Goal: Information Seeking & Learning: Compare options

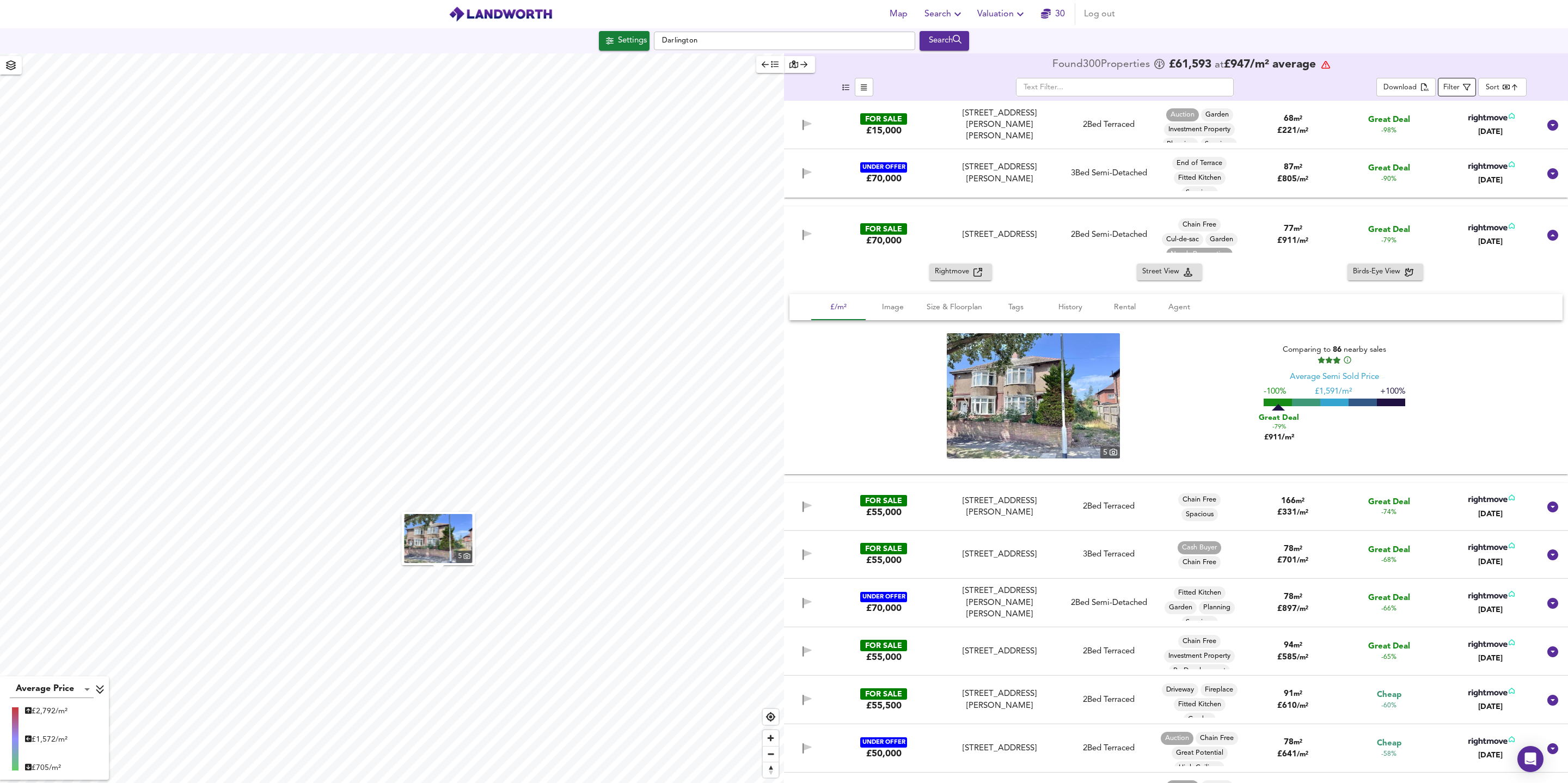
click at [1411, 86] on div "Filter" at bounding box center [1452, 88] width 17 height 13
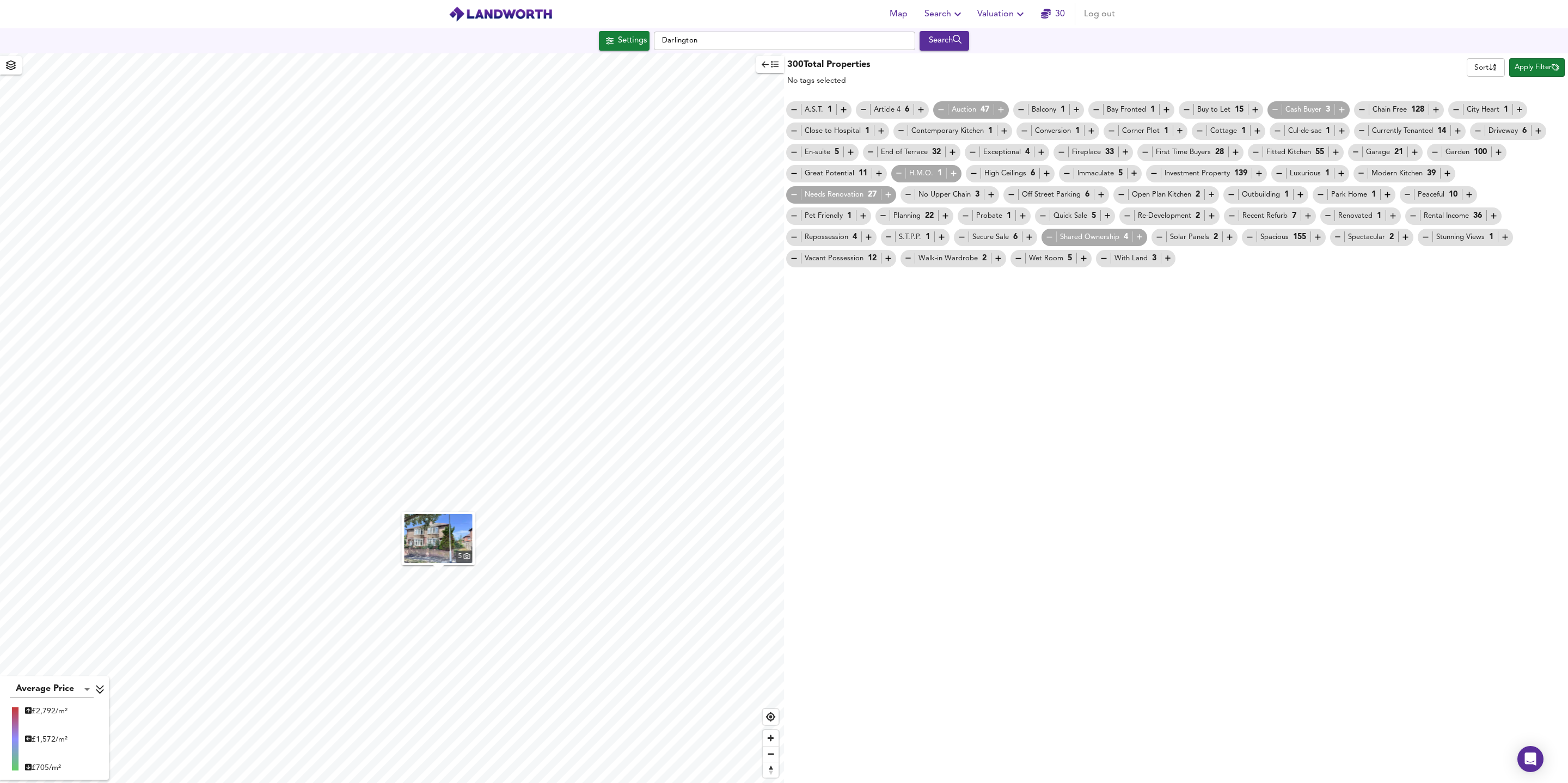
click at [1364, 134] on icon "button" at bounding box center [1362, 131] width 9 height 9
click at [1411, 111] on icon "button" at bounding box center [1436, 110] width 9 height 9
click at [1367, 113] on icon "button" at bounding box center [1362, 110] width 9 height 9
click at [1411, 113] on icon "button" at bounding box center [1436, 110] width 6 height 6
click at [1411, 72] on span "Apply Filter" at bounding box center [1537, 68] width 44 height 13
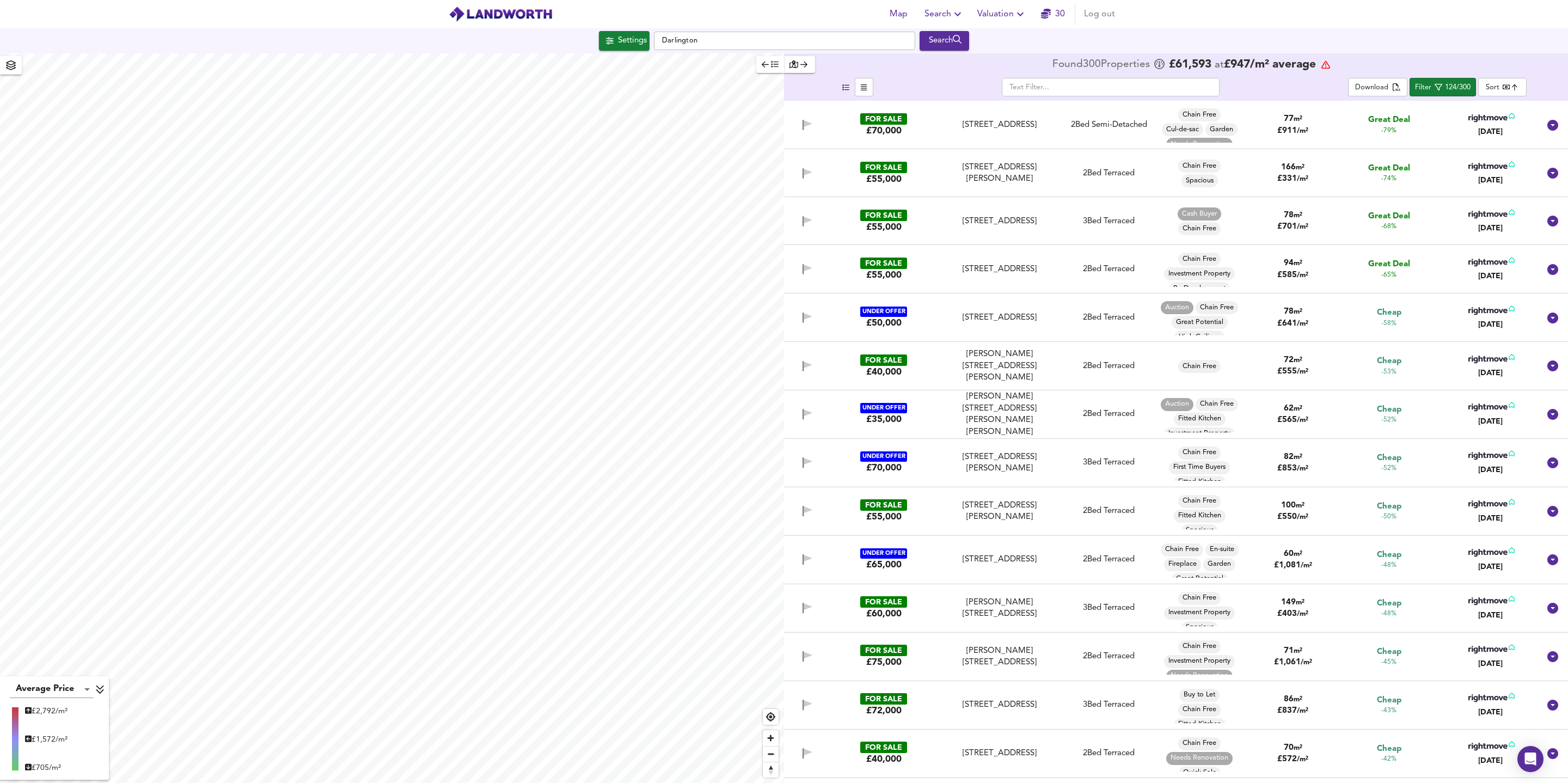
click at [1411, 125] on icon at bounding box center [1553, 126] width 13 height 13
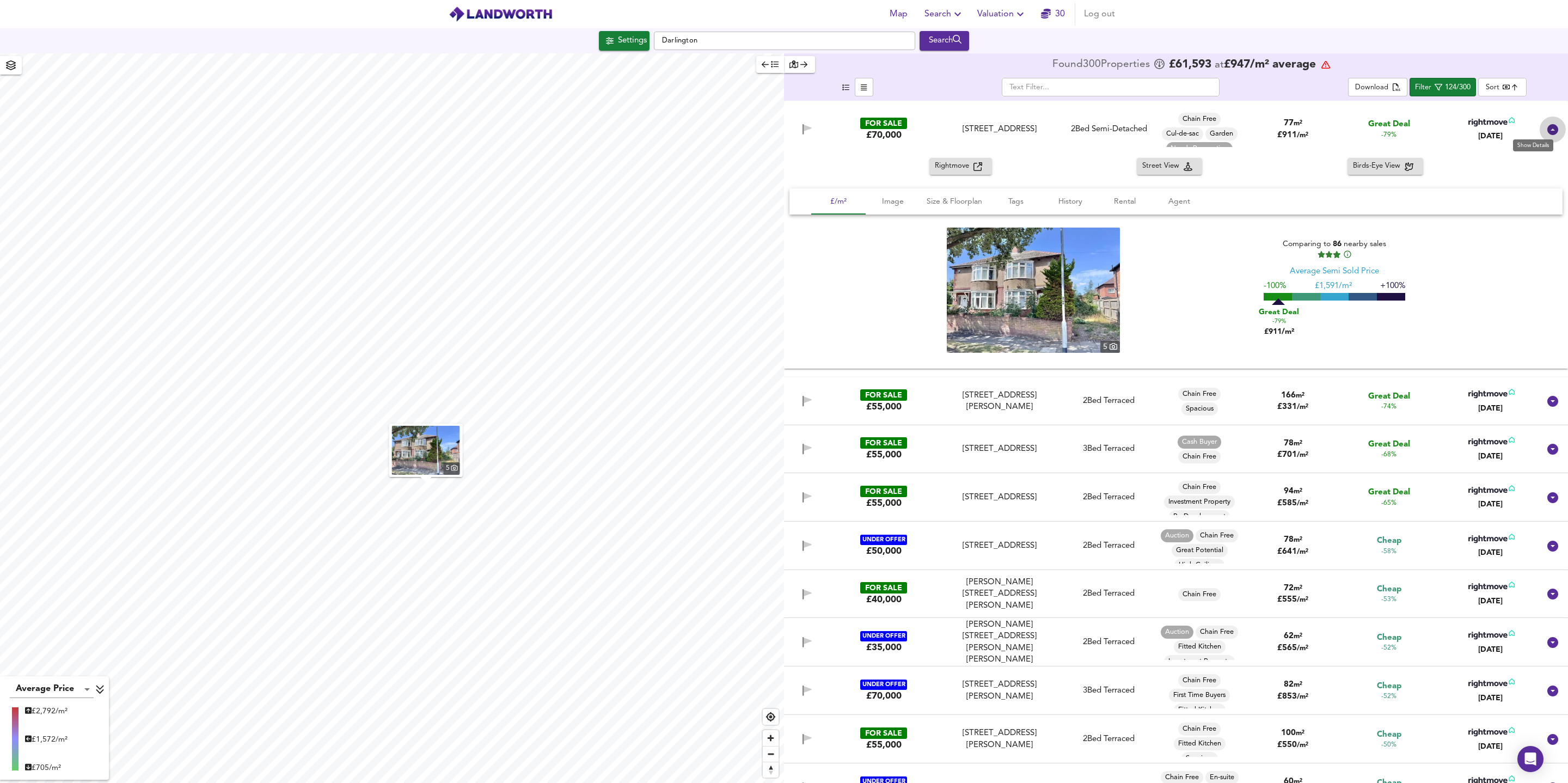
click at [1411, 126] on icon at bounding box center [1553, 130] width 11 height 11
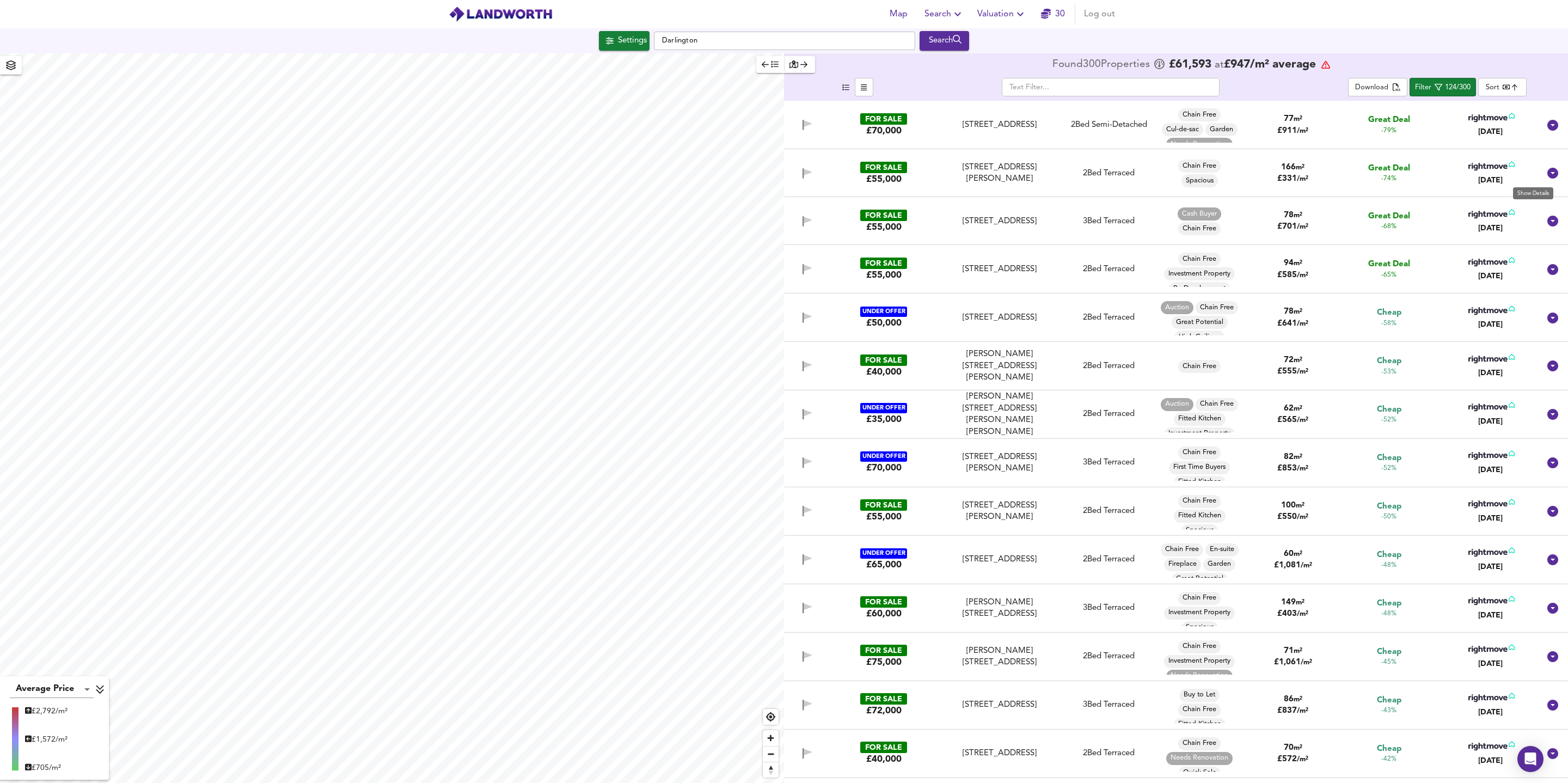
click at [1411, 173] on icon at bounding box center [1553, 174] width 11 height 11
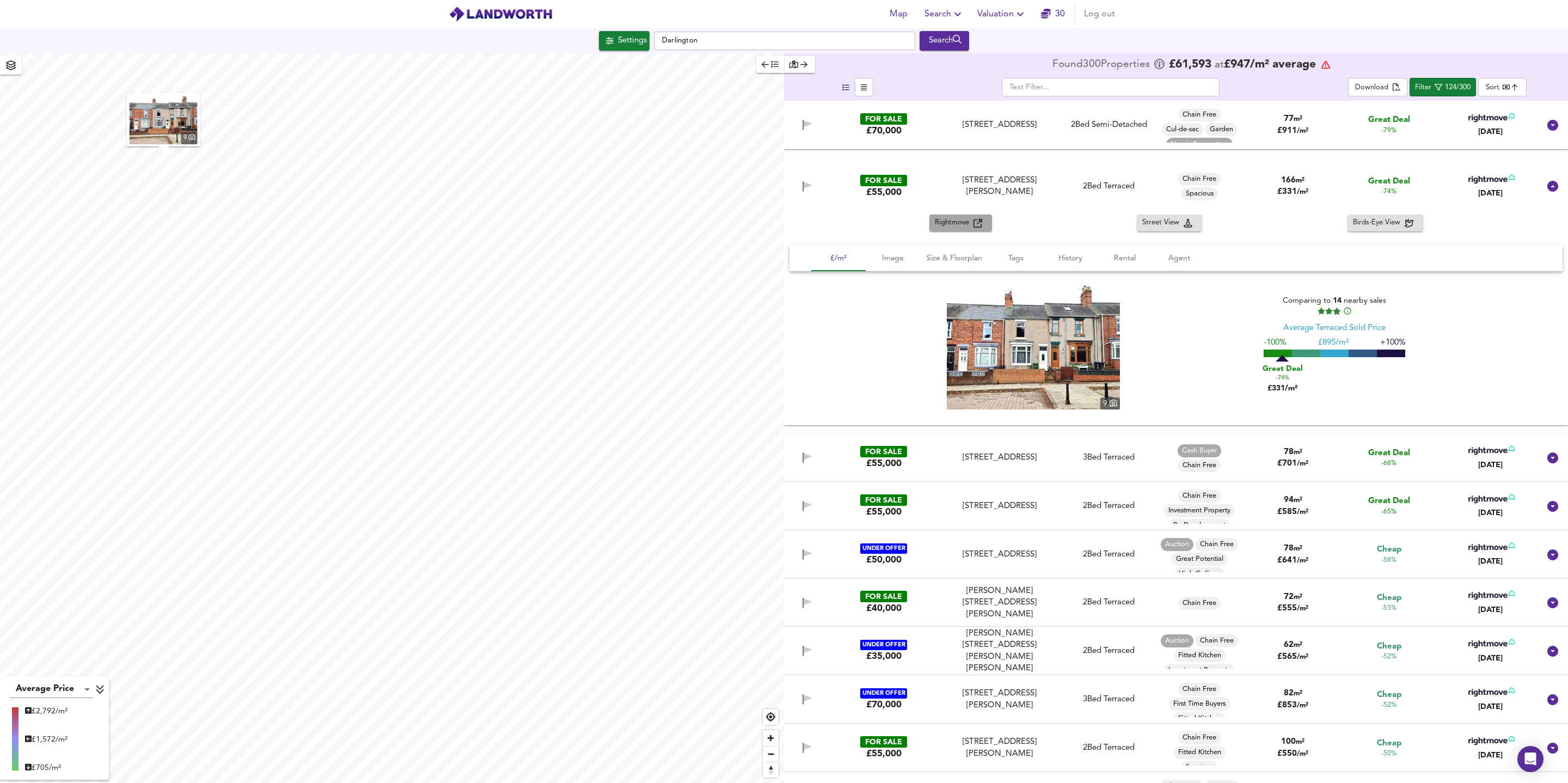
click at [957, 222] on span "Rightmove" at bounding box center [954, 223] width 39 height 13
click at [1063, 249] on button "History" at bounding box center [1070, 258] width 54 height 26
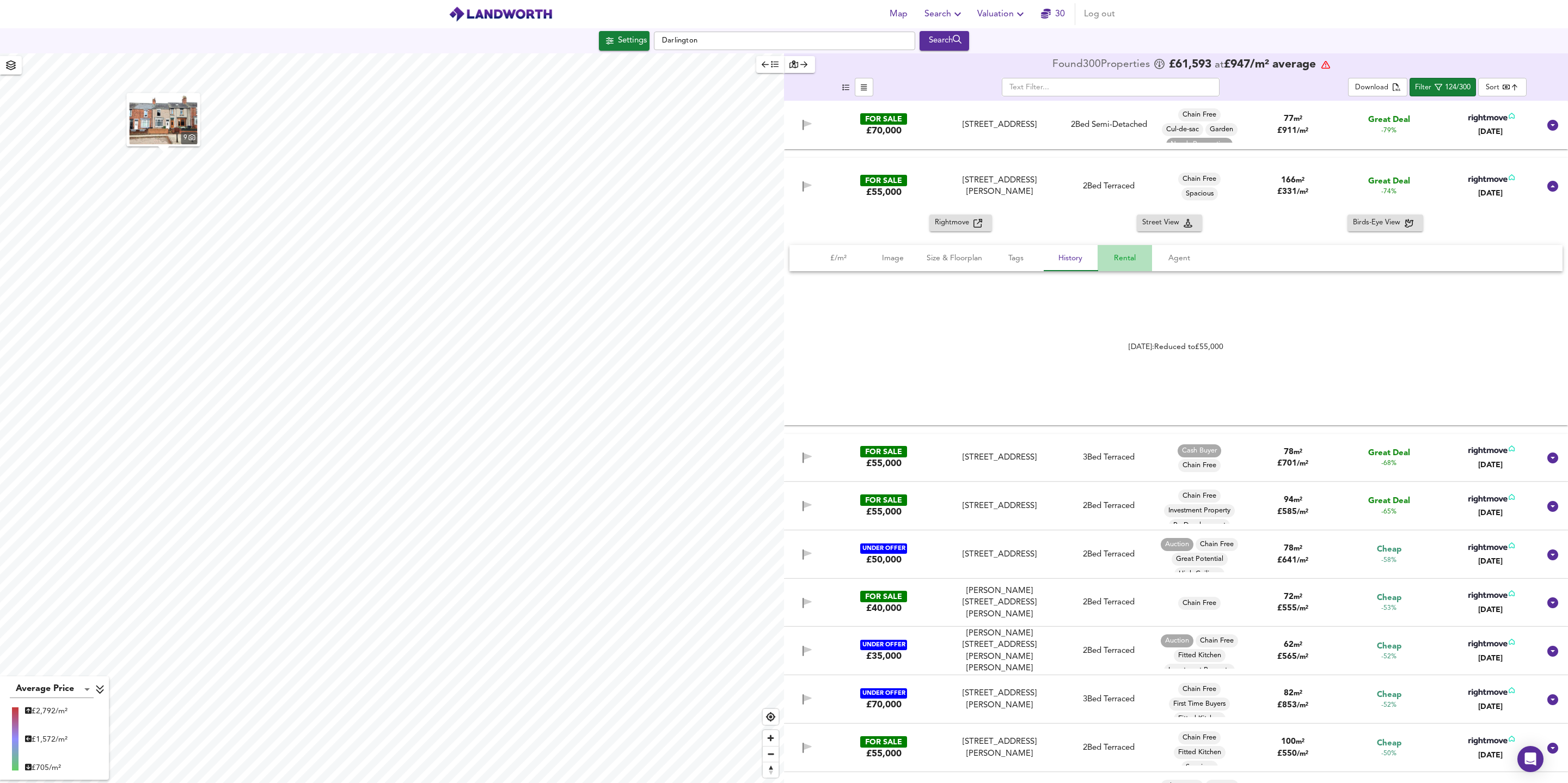
click at [1119, 263] on span "Rental" at bounding box center [1124, 259] width 42 height 14
click at [1177, 259] on span "Agent" at bounding box center [1179, 259] width 42 height 14
click at [1023, 265] on button "Tags" at bounding box center [1015, 258] width 54 height 26
click at [964, 261] on span "Size & Floorplan" at bounding box center [954, 259] width 55 height 14
click at [893, 256] on span "Image" at bounding box center [892, 259] width 42 height 14
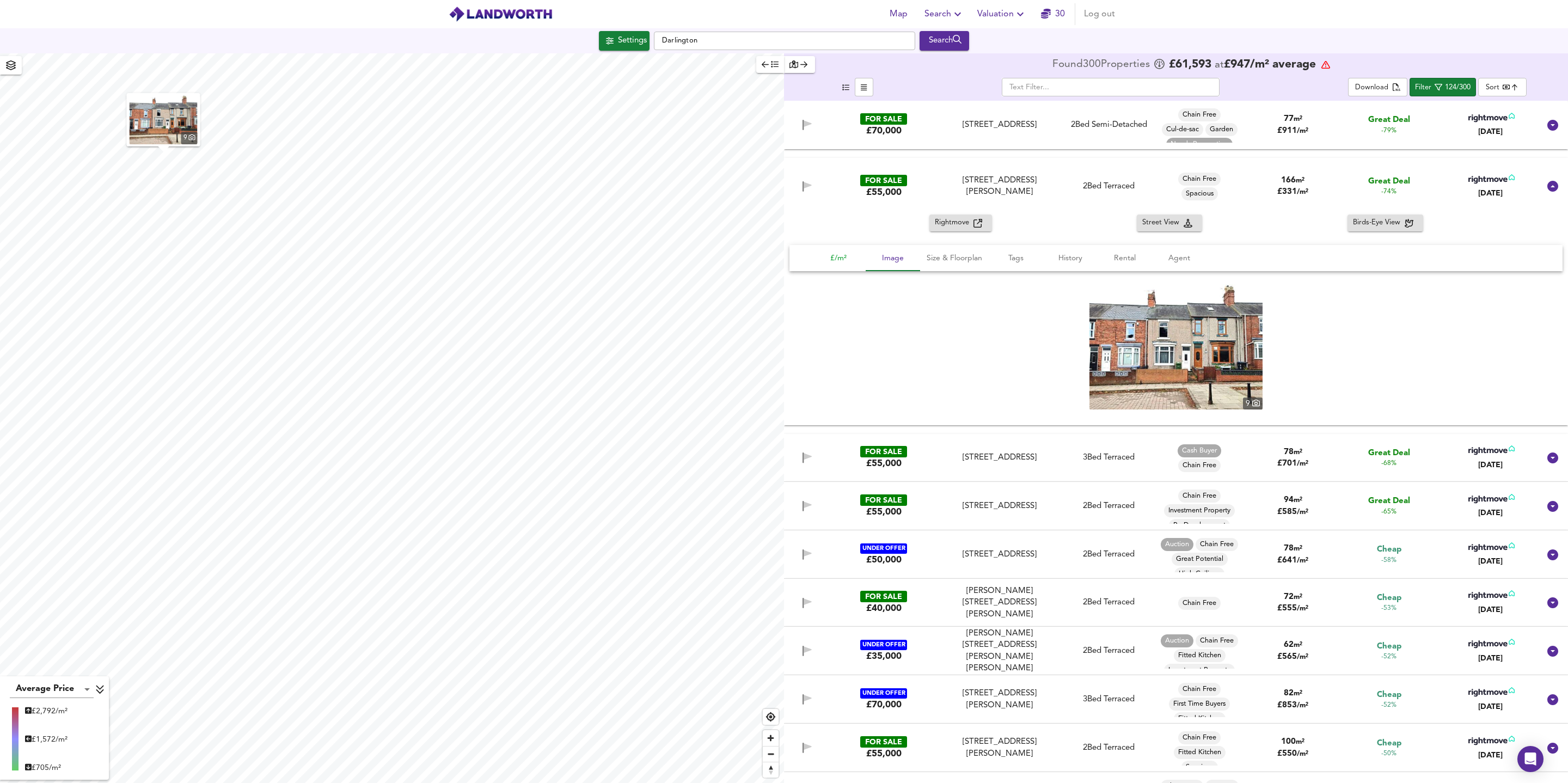
click at [846, 261] on span "£/m²" at bounding box center [838, 259] width 42 height 14
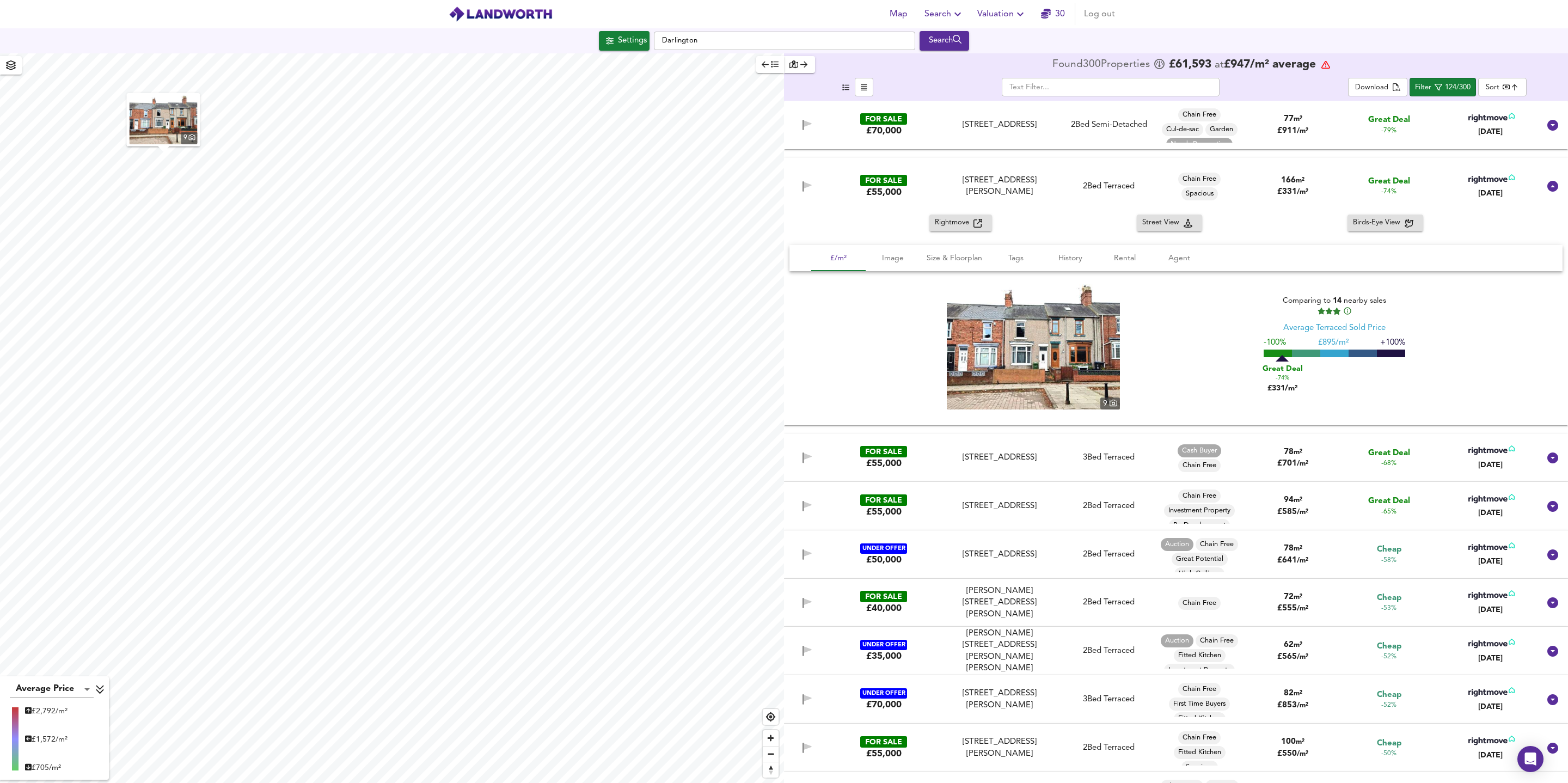
click at [1339, 466] on div "Great Deal -68%" at bounding box center [1388, 458] width 99 height 21
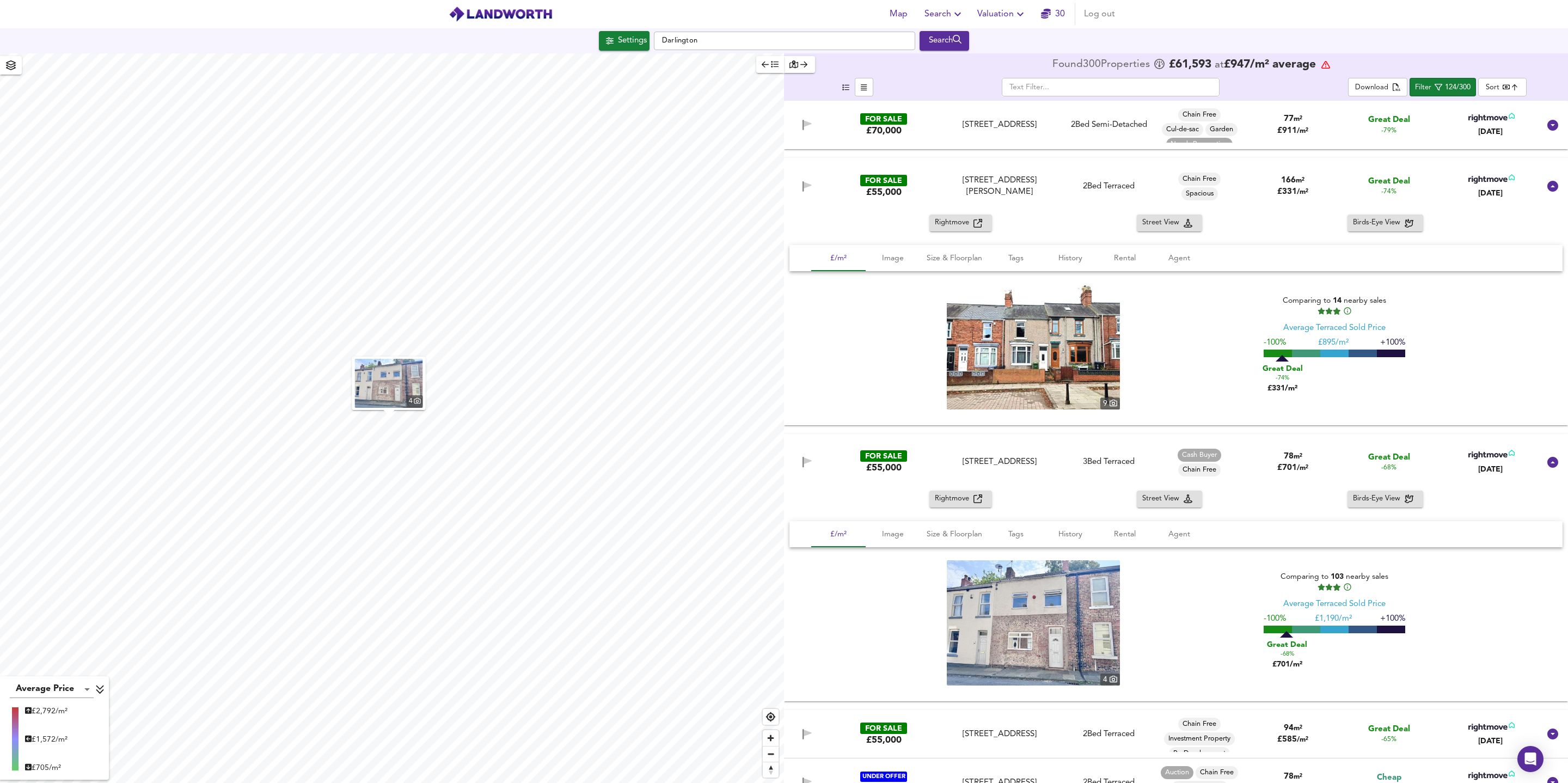
click at [1339, 454] on div "Great Deal -68%" at bounding box center [1388, 463] width 99 height 21
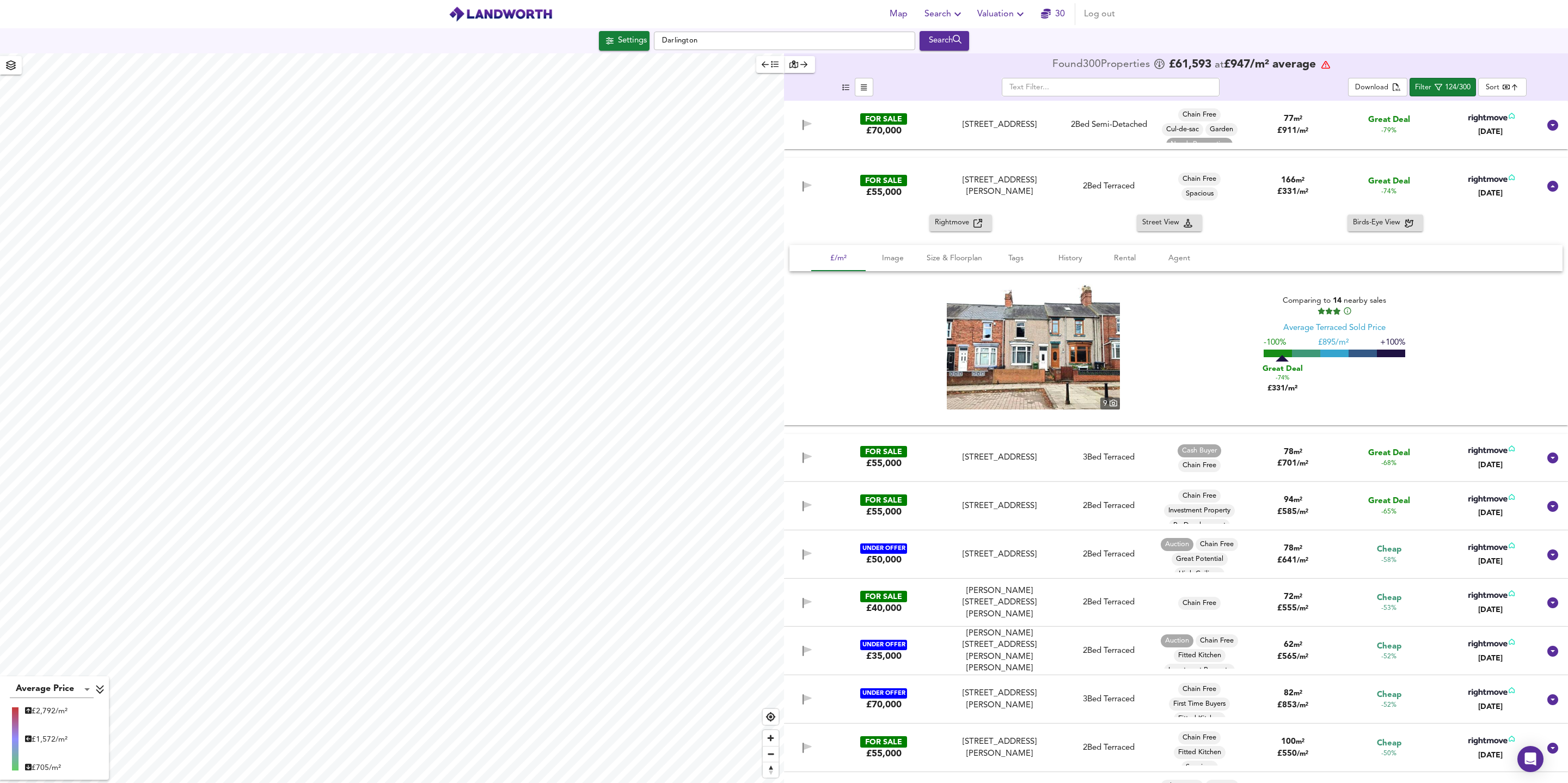
click at [1335, 458] on div "78 m² £ 701 / m²" at bounding box center [1292, 458] width 99 height 23
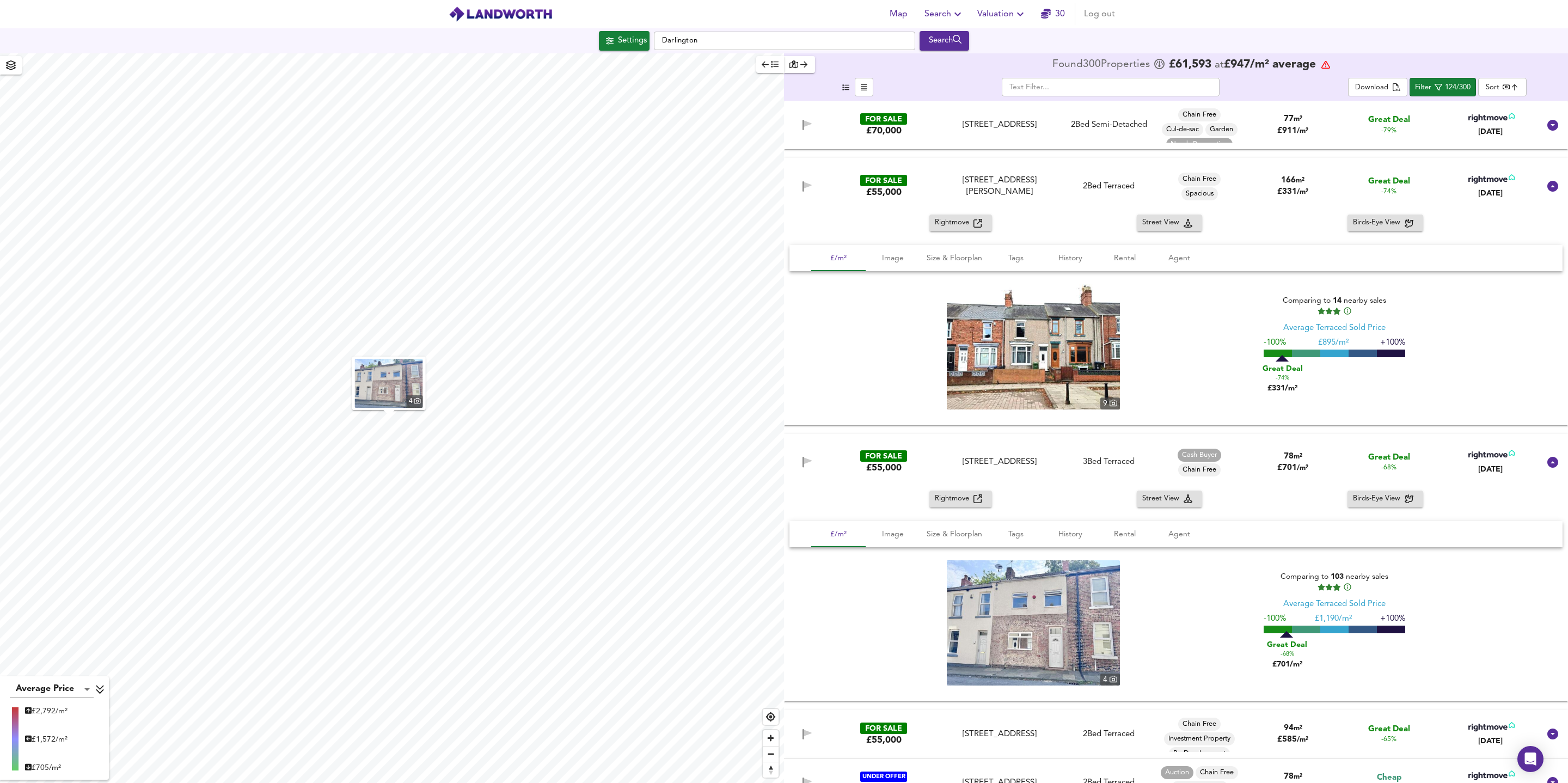
click at [1335, 458] on div "78 m² £ 701 / m²" at bounding box center [1292, 462] width 99 height 23
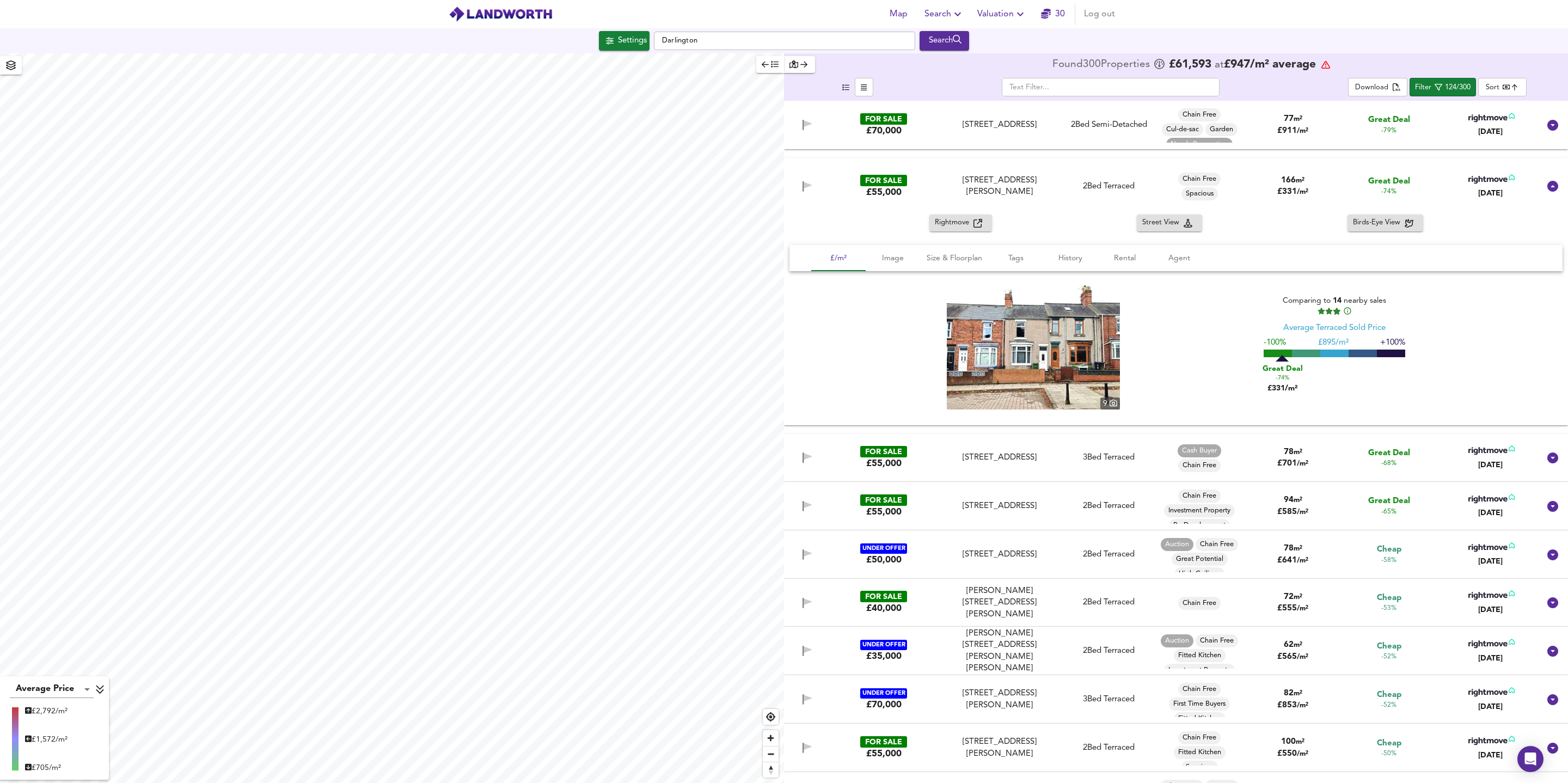
click at [1411, 451] on div "Great Deal -68%" at bounding box center [1388, 458] width 99 height 21
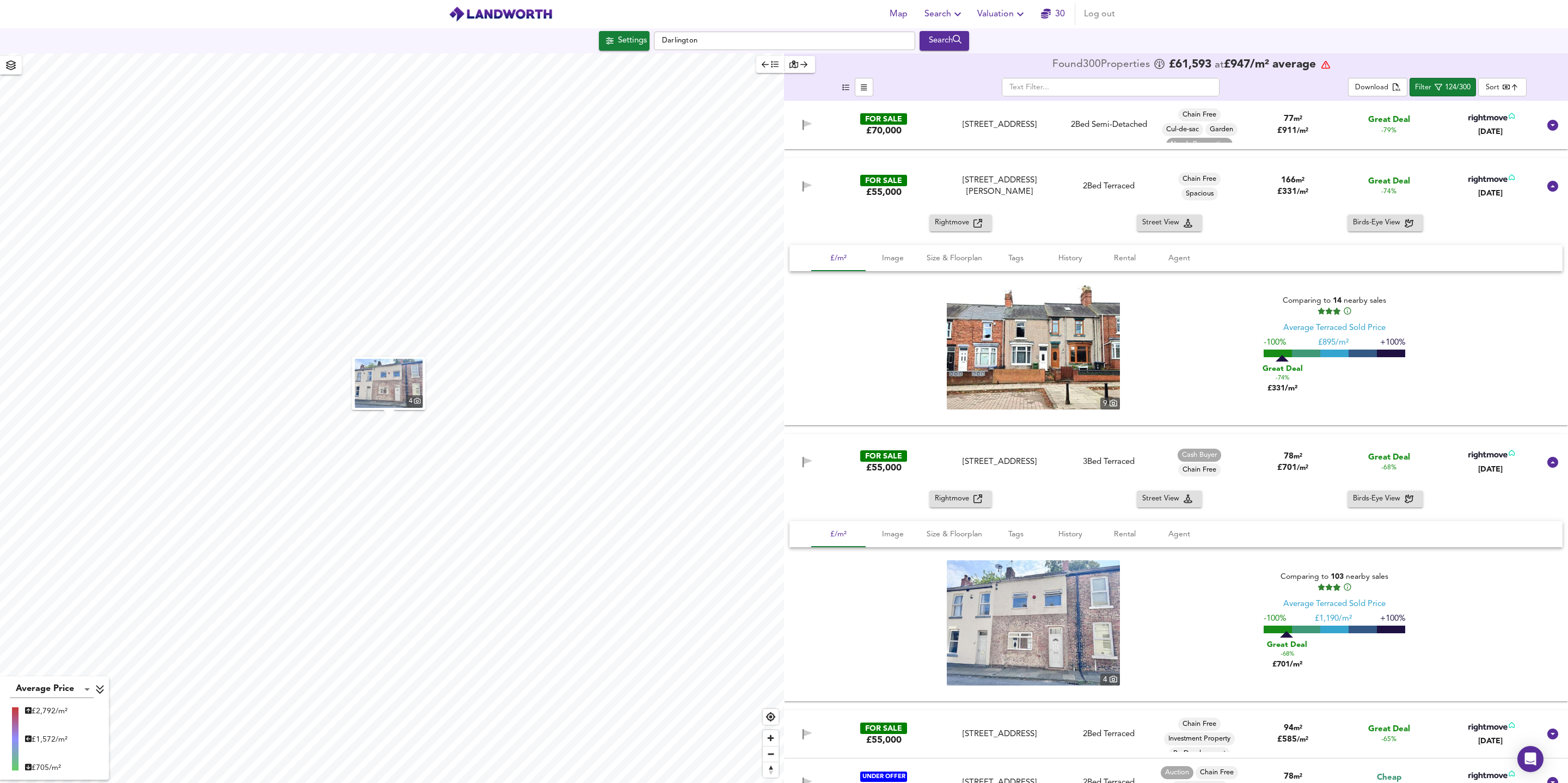
click at [1249, 461] on div "78 m² £ 701 / m²" at bounding box center [1292, 462] width 99 height 23
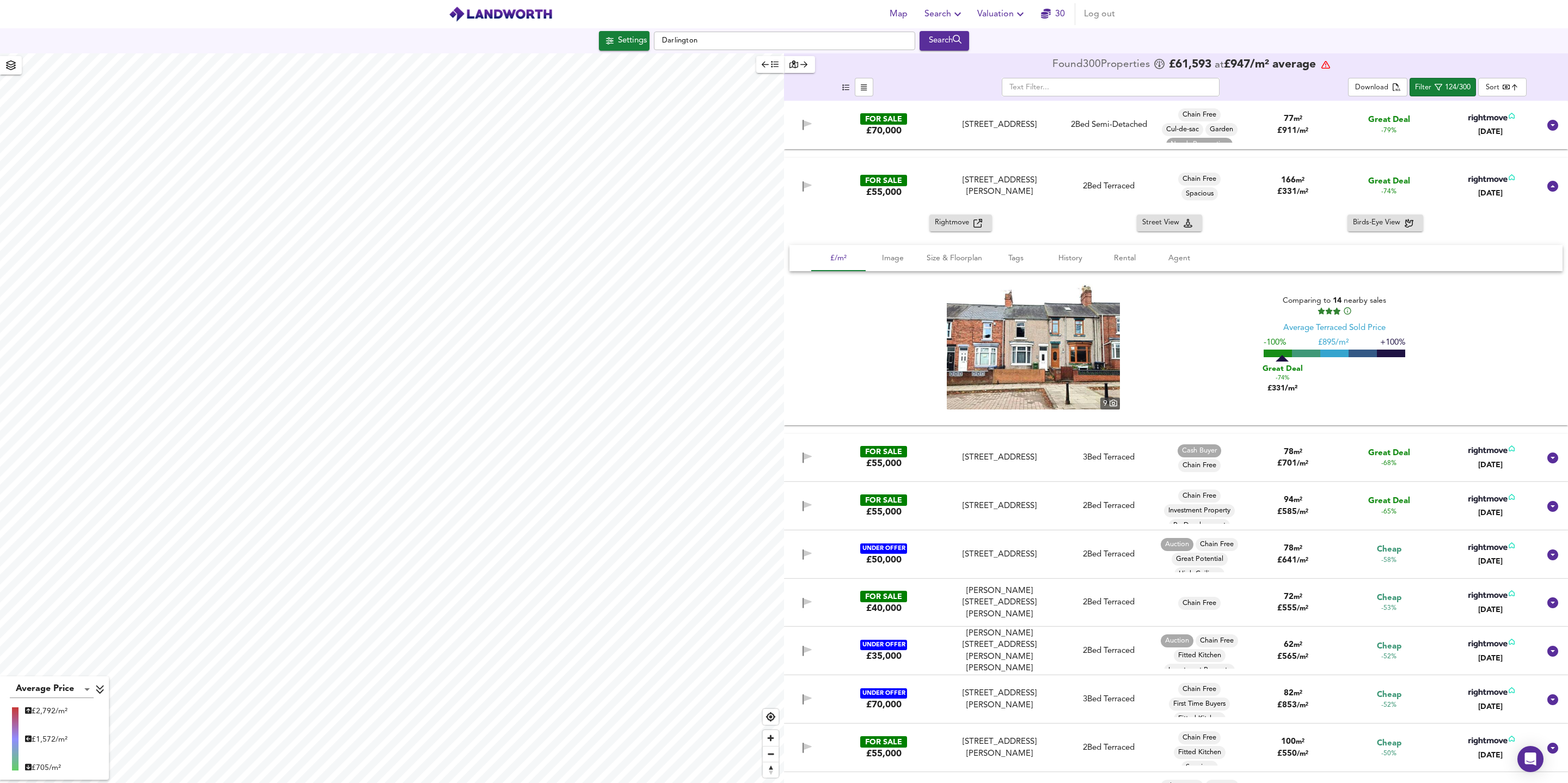
click at [1321, 504] on div "94 m² £ 585 / m²" at bounding box center [1292, 506] width 99 height 23
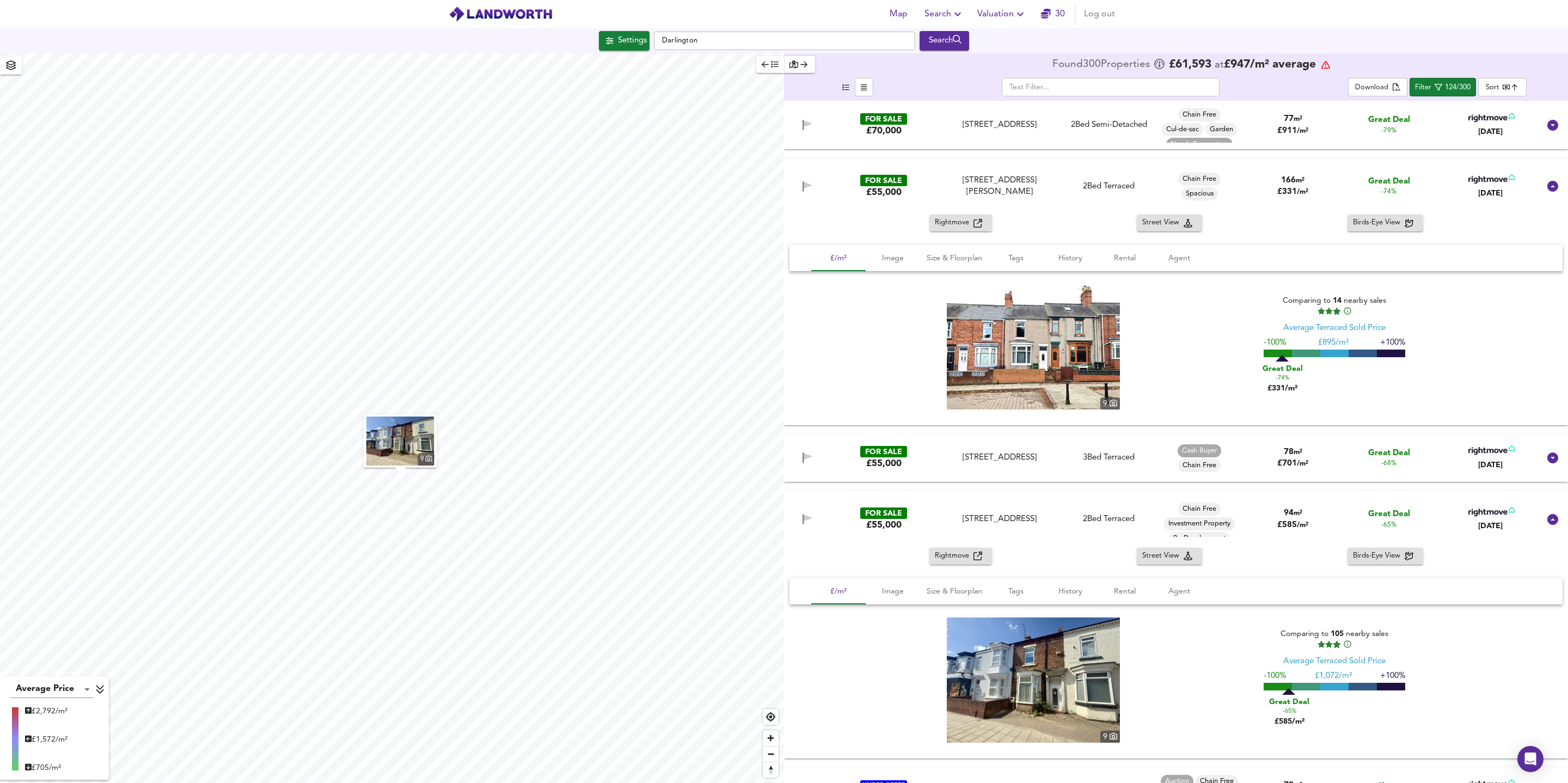
click at [1321, 511] on div "94 m² £ 585 / m²" at bounding box center [1292, 519] width 99 height 23
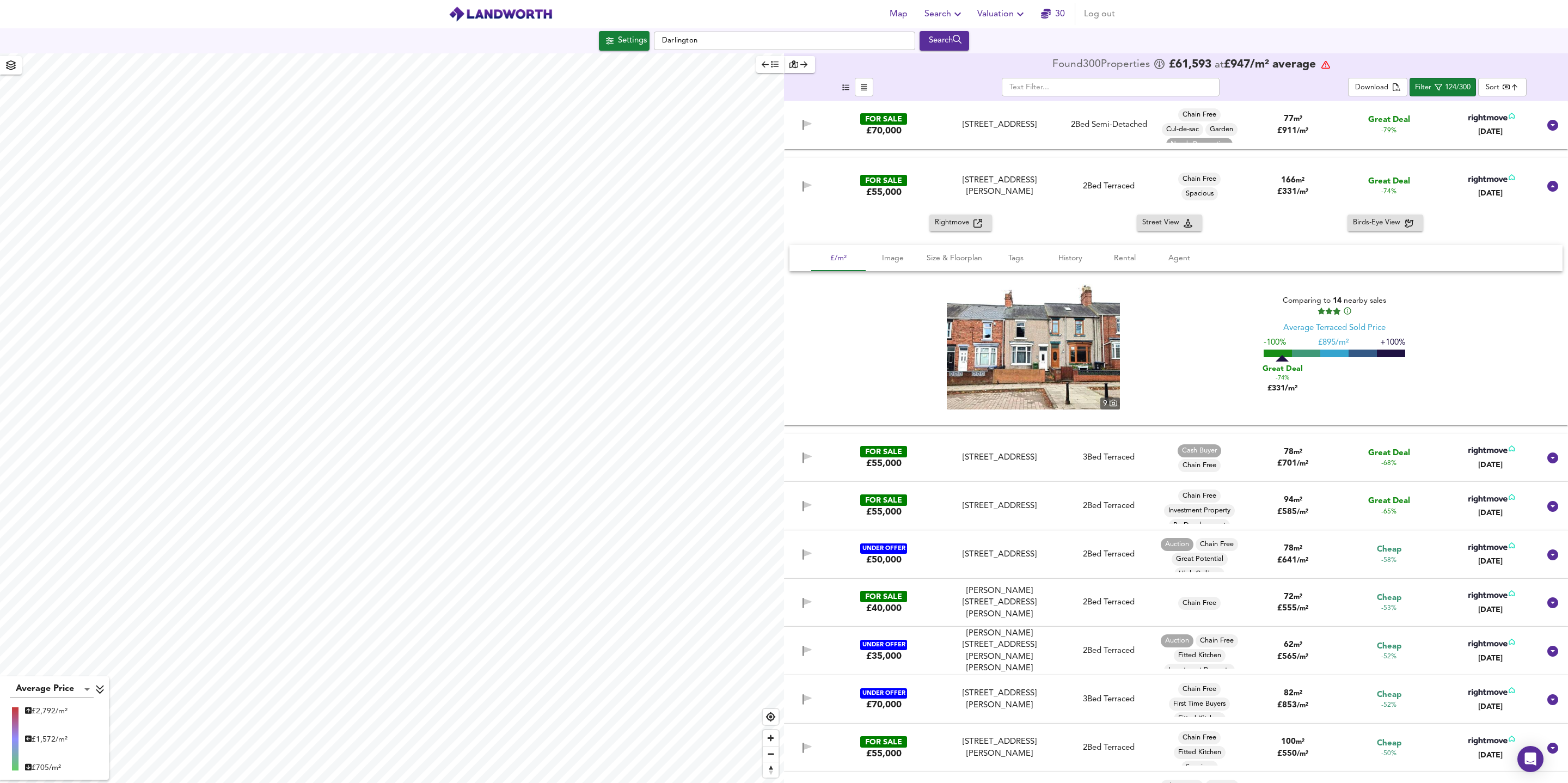
click at [1066, 461] on div "3 Bed Terraced" at bounding box center [1108, 458] width 99 height 11
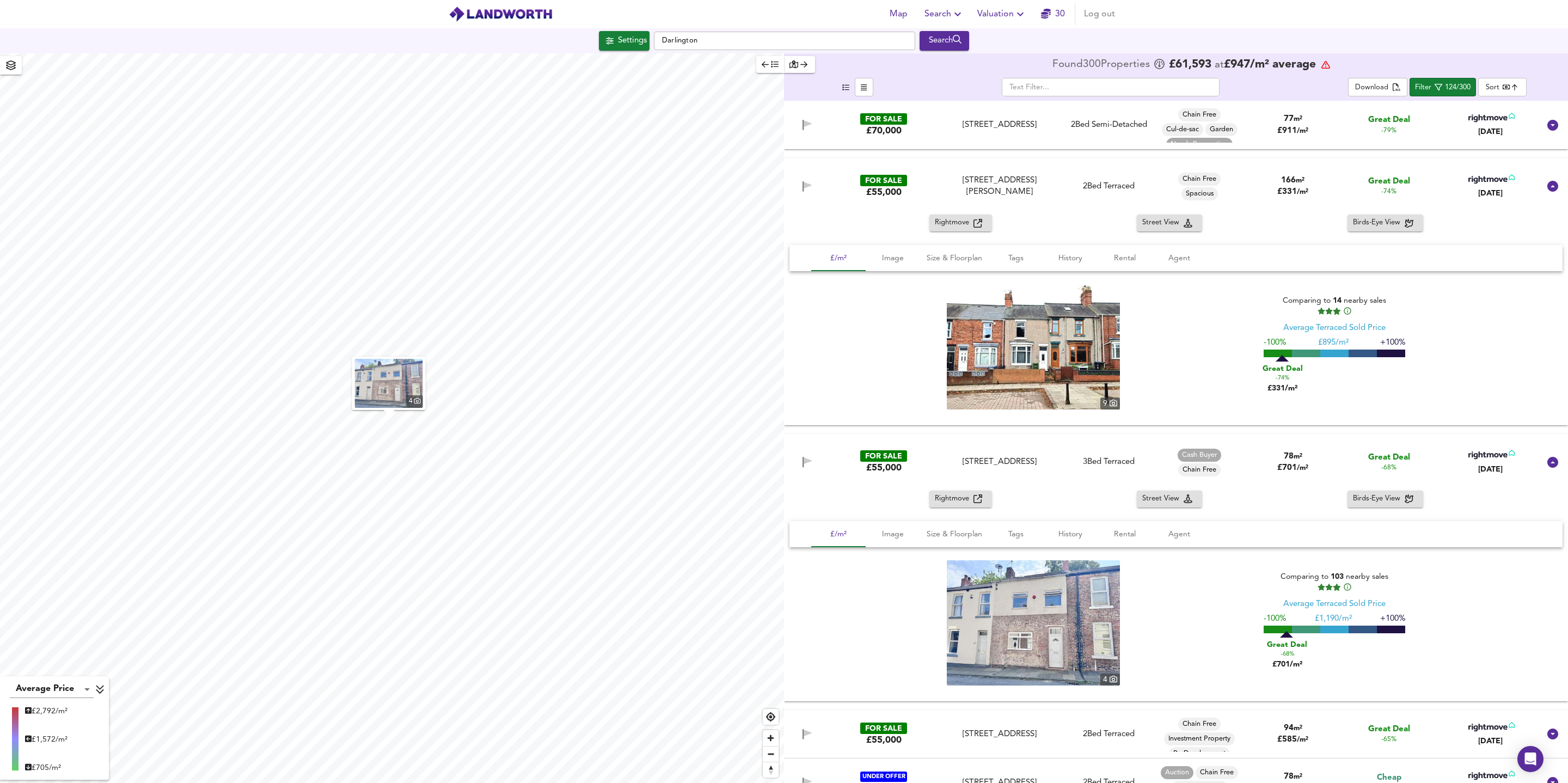
click at [1070, 211] on div "FOR SALE £55,000 [STREET_ADDRESS][PERSON_NAME][PERSON_NAME] 2 Bed Terraced Chai…" at bounding box center [1177, 186] width 784 height 56
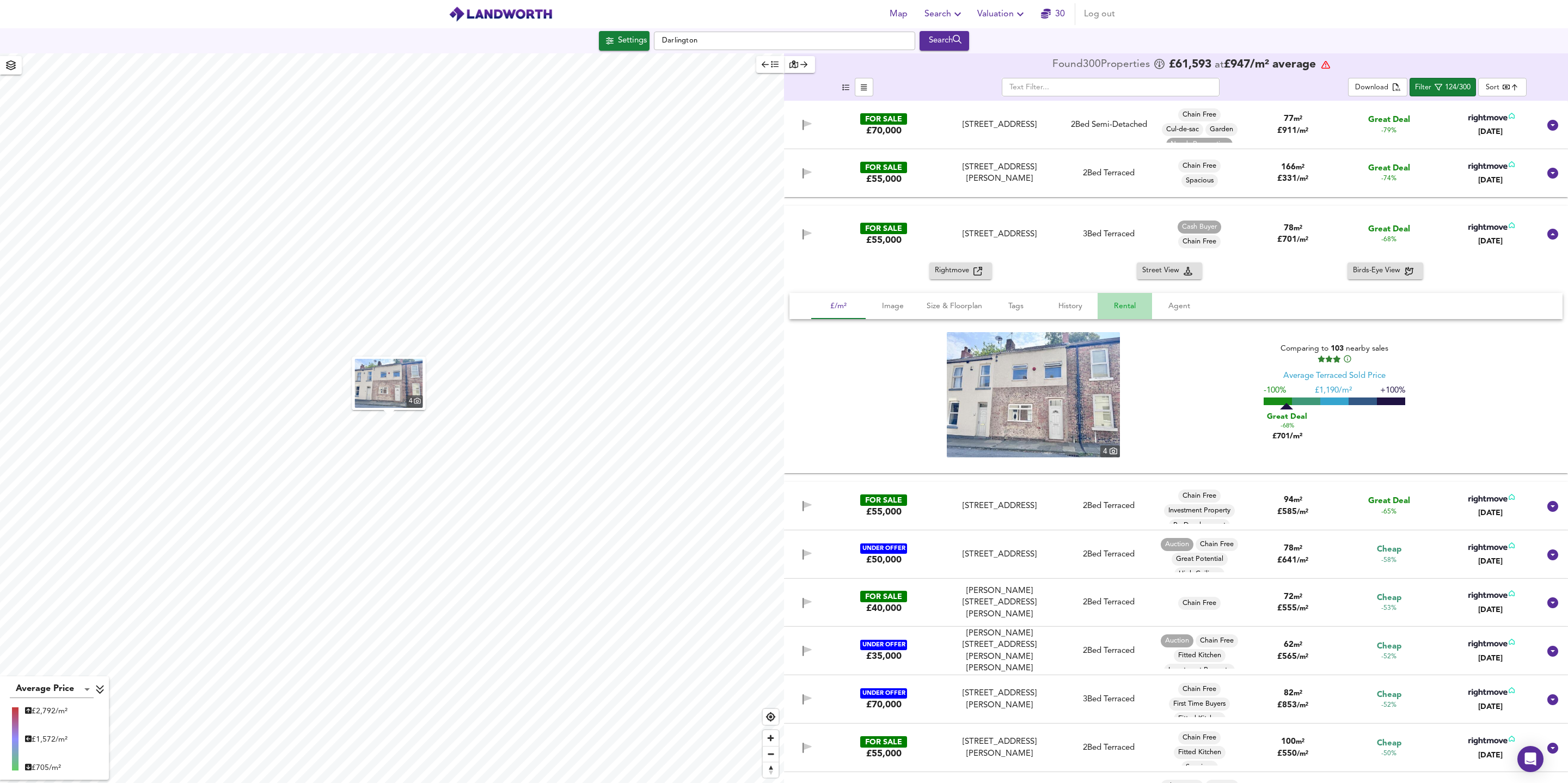
click at [1145, 310] on span "Rental" at bounding box center [1124, 306] width 42 height 14
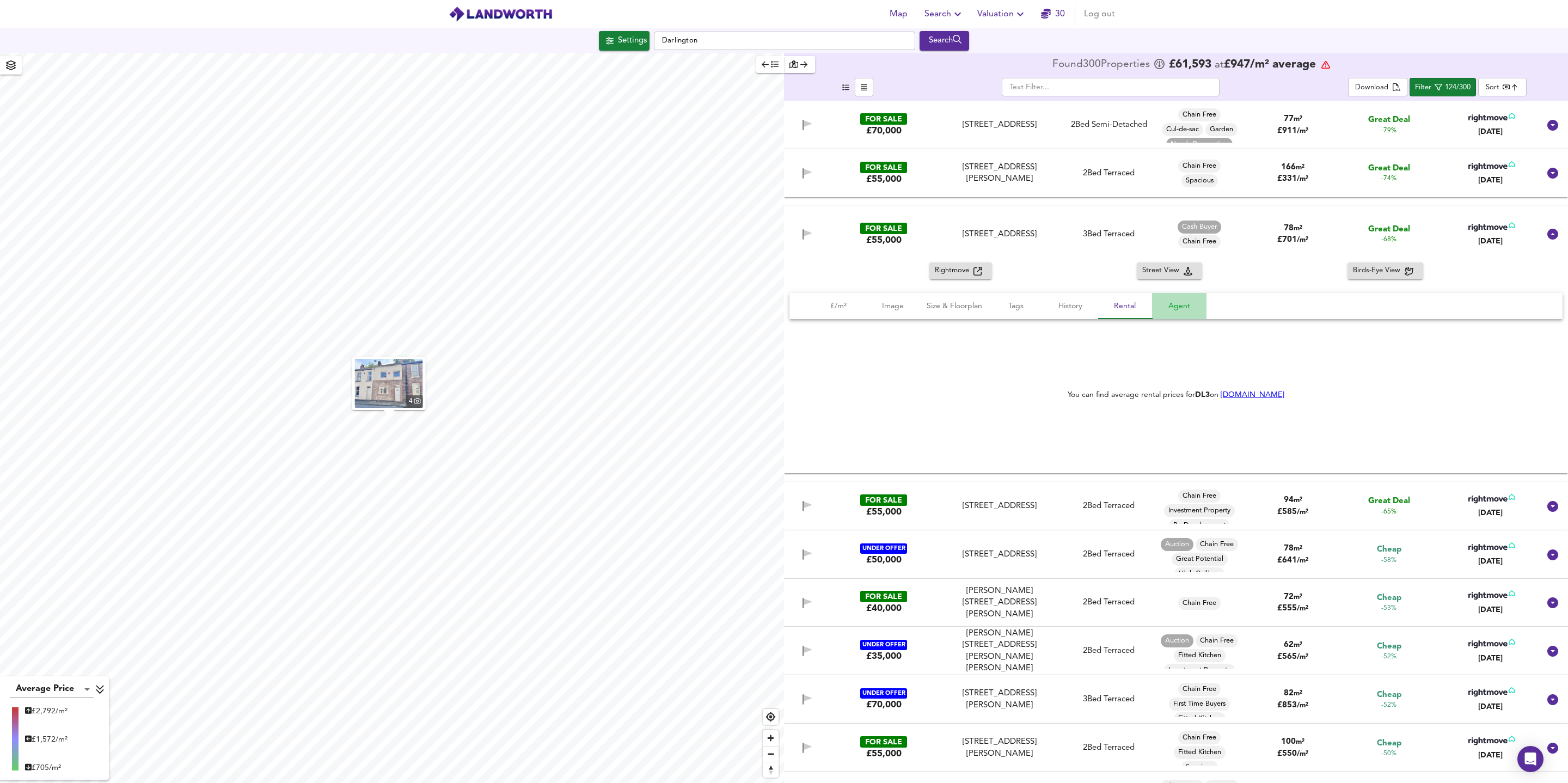
click at [1168, 310] on span "Agent" at bounding box center [1179, 306] width 42 height 14
click at [1128, 309] on span "Rental" at bounding box center [1124, 306] width 42 height 14
click at [1077, 308] on span "History" at bounding box center [1070, 306] width 42 height 14
click at [1021, 307] on span "Tags" at bounding box center [1015, 306] width 42 height 14
click at [964, 311] on span "Size & Floorplan" at bounding box center [954, 306] width 55 height 14
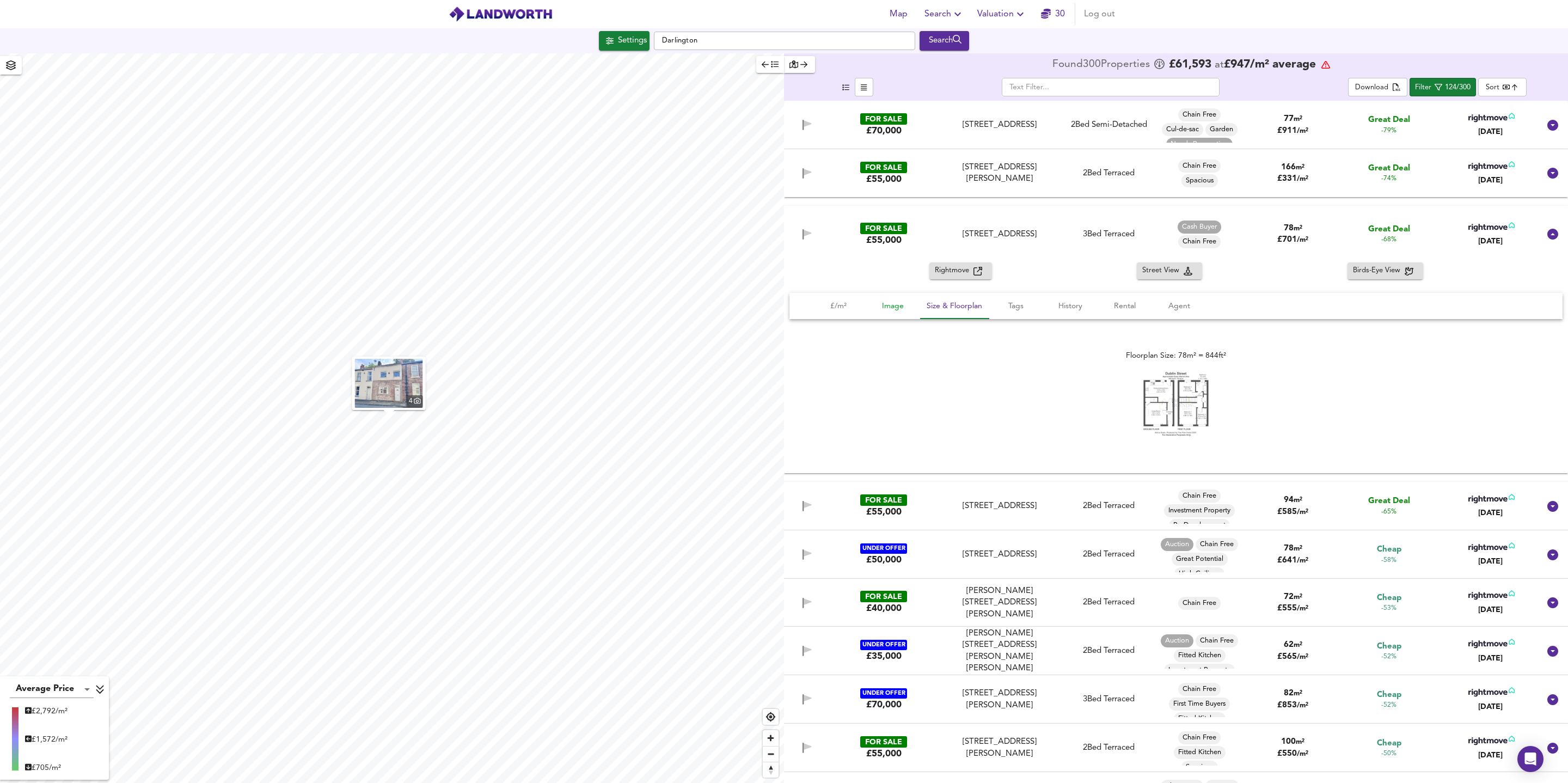
click at [889, 309] on span "Image" at bounding box center [892, 306] width 42 height 14
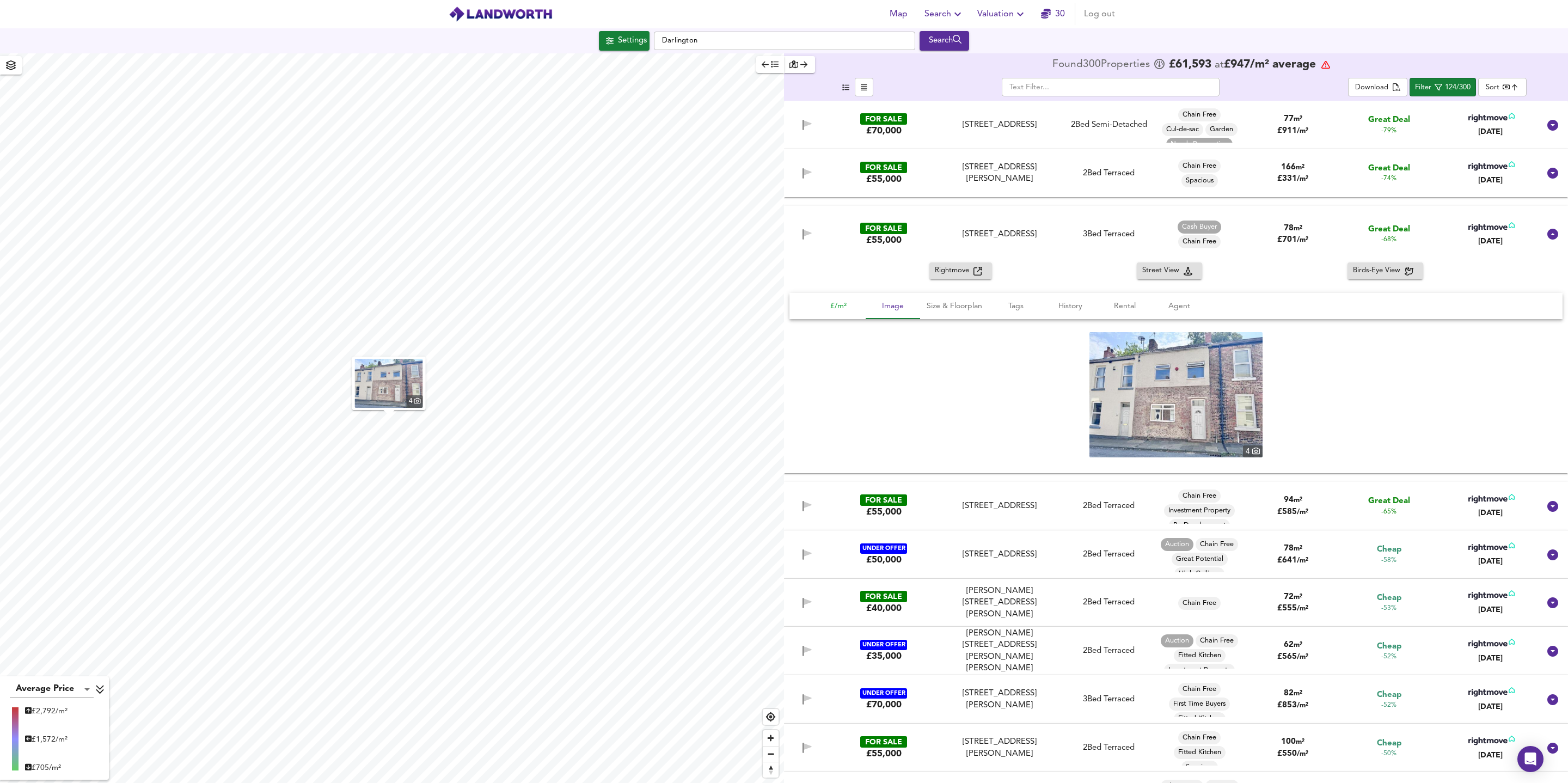
click at [843, 310] on span "£/m²" at bounding box center [838, 306] width 42 height 14
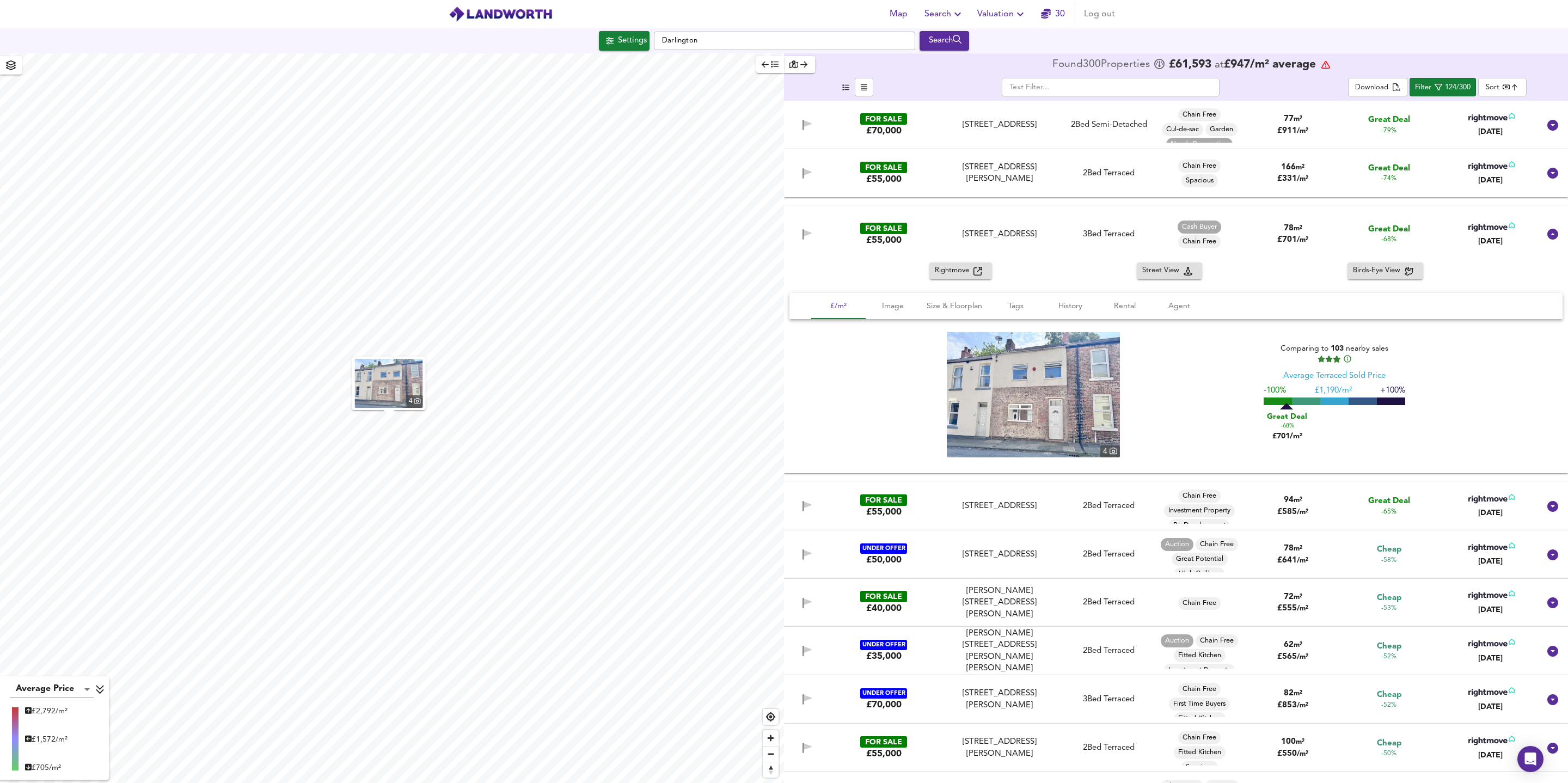
click at [1226, 363] on div "4 Comparing to 103 nearby sales Average Terraced Sold Price -100% £ 1,190/m² +1…" at bounding box center [1176, 395] width 747 height 126
click at [1240, 280] on div "Rightmove Street View Birds-Eye View £/m² Image Size & Floorplan Tags History R…" at bounding box center [1177, 367] width 784 height 211
click at [1240, 259] on div "FOR SALE £55,000 [STREET_ADDRESS] 3 Bed Terraced Cash Buyer Chain Free 78 m² £ …" at bounding box center [1177, 234] width 784 height 56
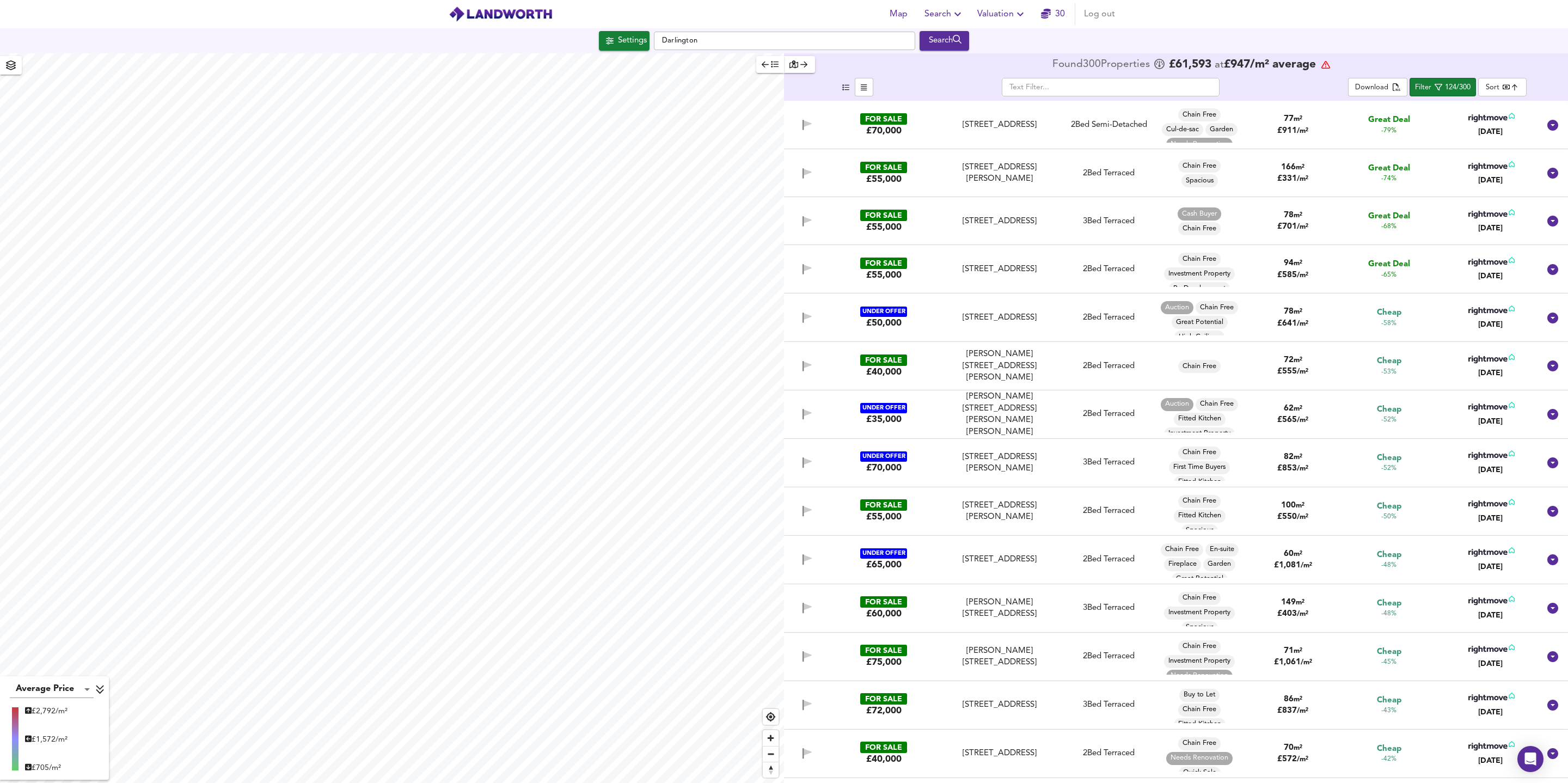
click at [1249, 271] on div "94 m² £ 585 / m²" at bounding box center [1292, 269] width 99 height 23
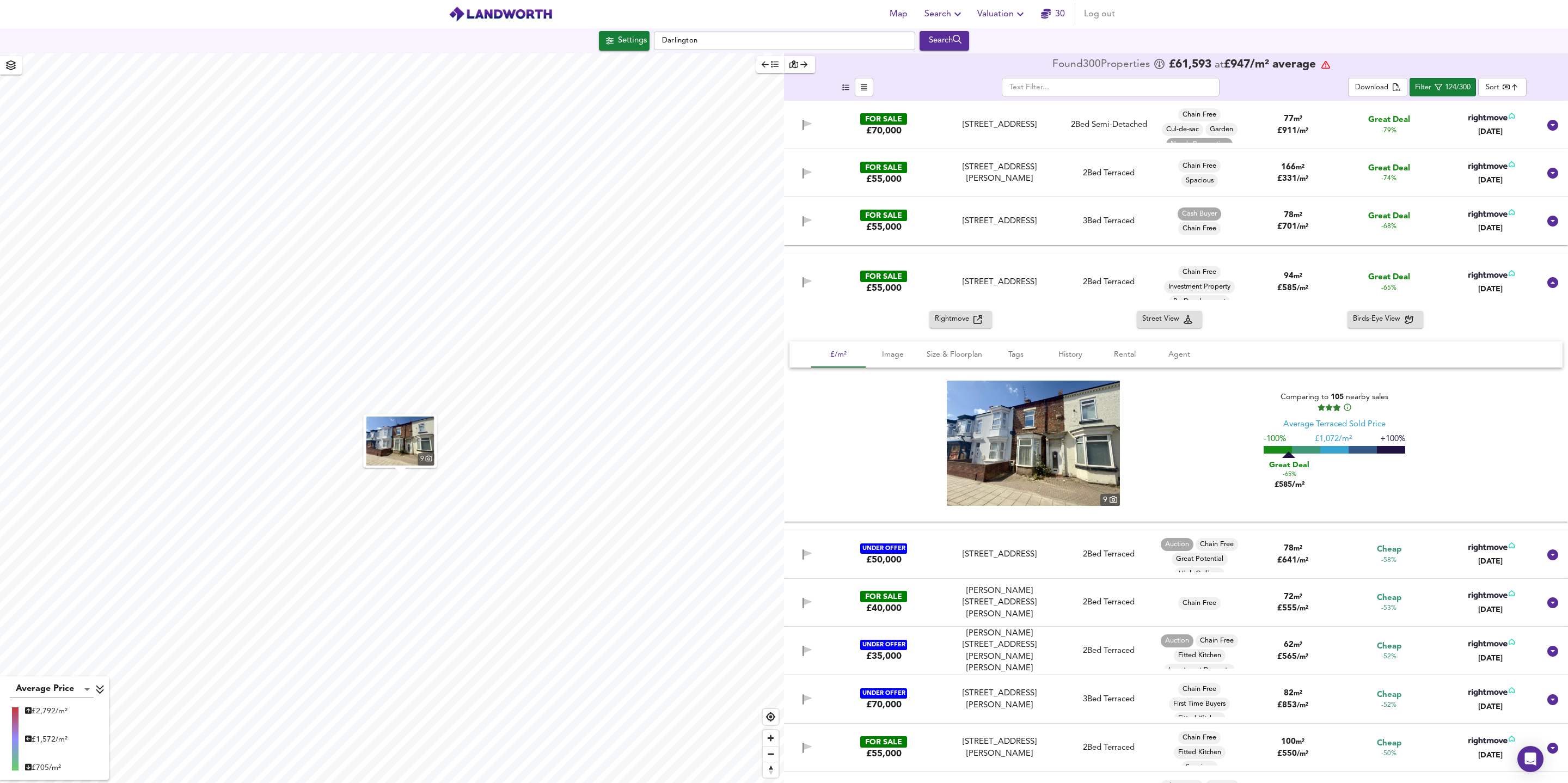
click at [1256, 292] on div "94 m² £ 585 / m²" at bounding box center [1292, 282] width 99 height 23
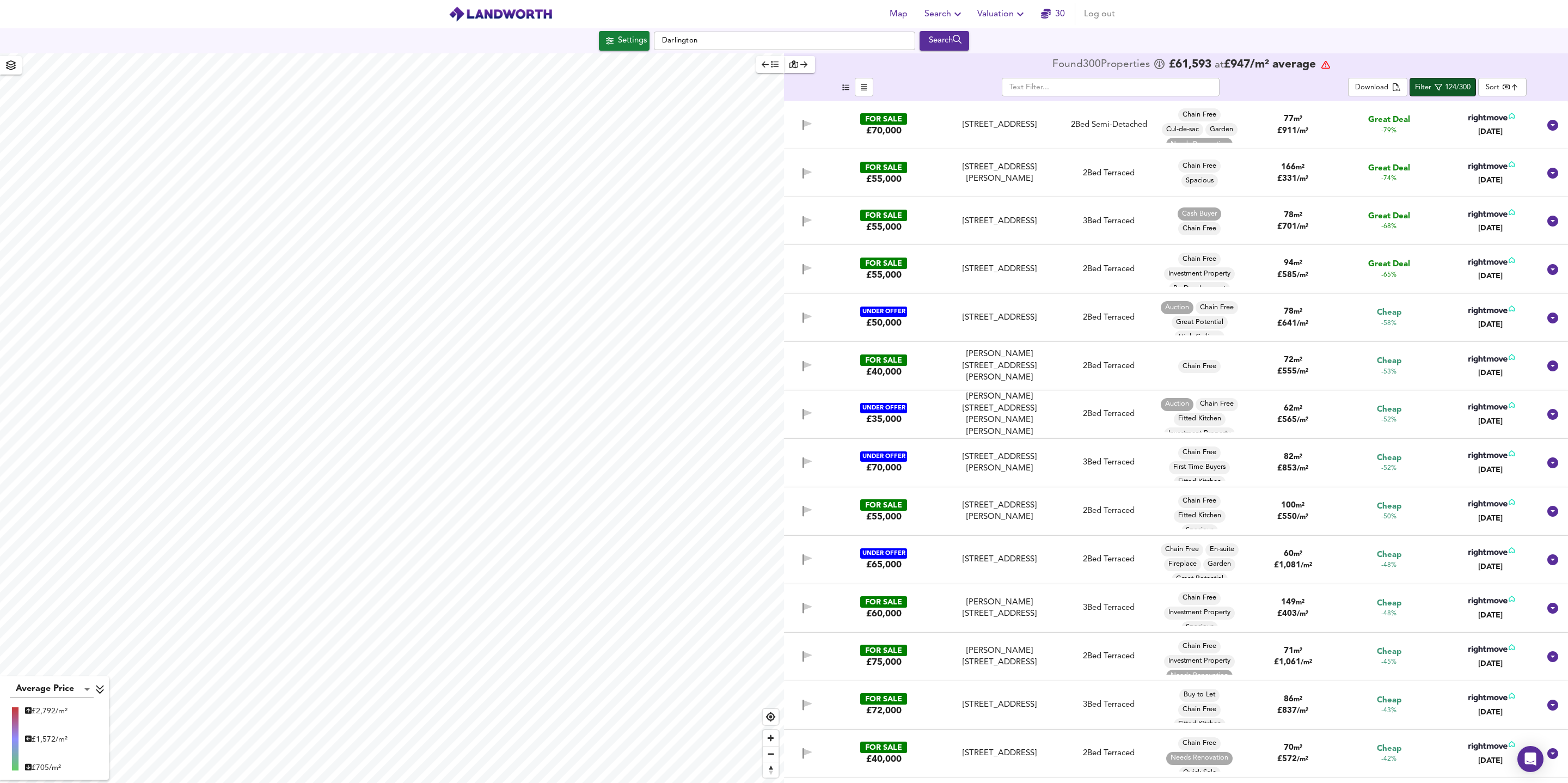
click at [1411, 89] on icon "button" at bounding box center [1439, 88] width 7 height 7
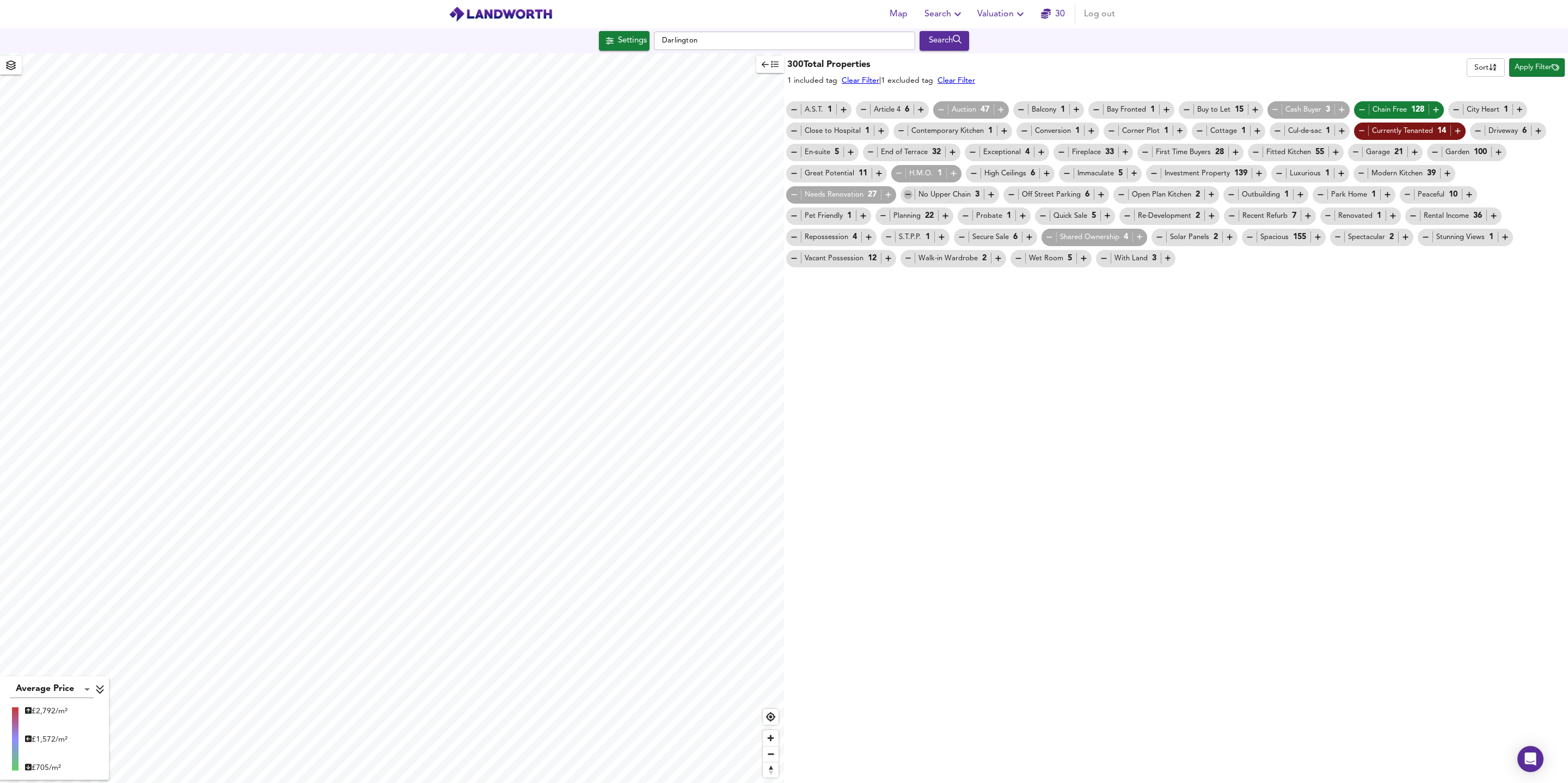
click at [912, 193] on icon "button" at bounding box center [908, 195] width 9 height 9
click at [1236, 217] on icon "button" at bounding box center [1232, 216] width 9 height 9
click at [1331, 216] on icon "button" at bounding box center [1328, 216] width 6 height 1
click at [1411, 66] on span "Apply Filter" at bounding box center [1537, 68] width 44 height 13
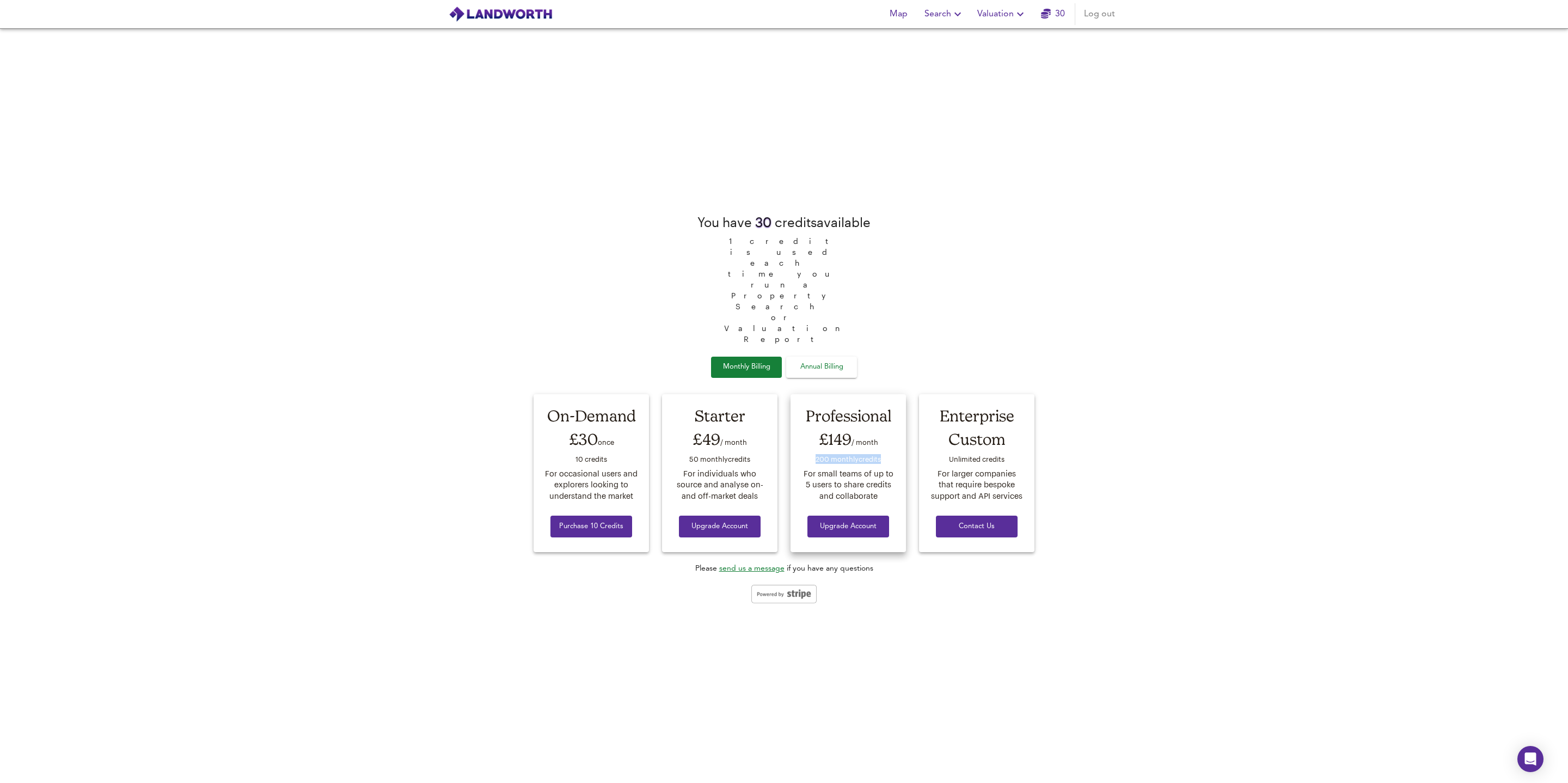
drag, startPoint x: 813, startPoint y: 416, endPoint x: 880, endPoint y: 416, distance: 67.0
click at [880, 452] on div "200 monthly credit s" at bounding box center [848, 461] width 95 height 17
